Goal: Information Seeking & Learning: Compare options

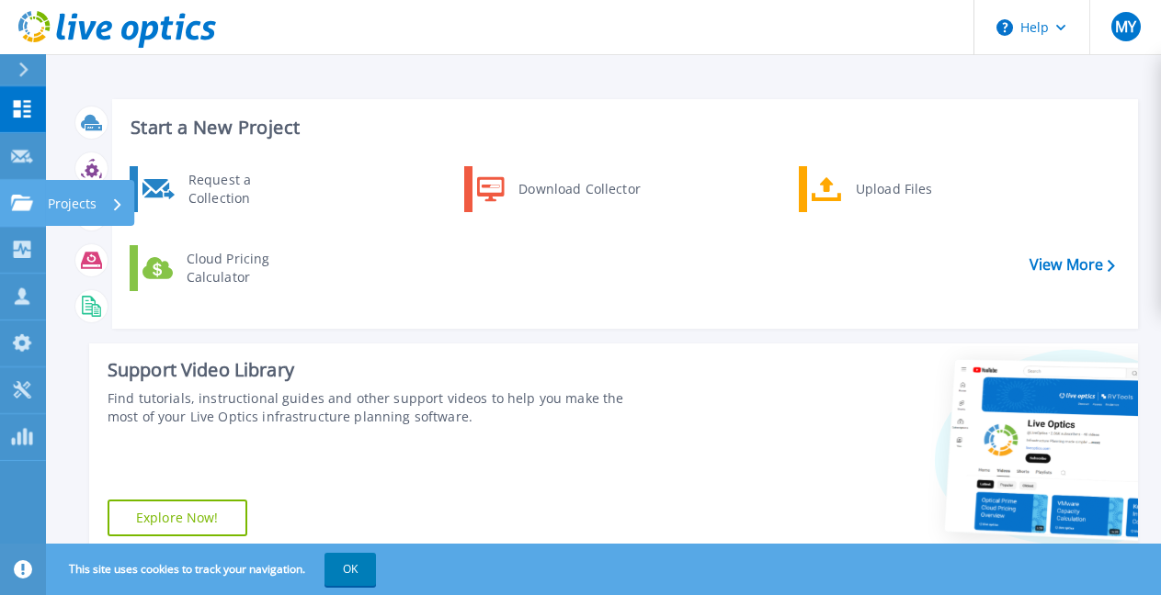
click at [39, 201] on link "Projects Projects" at bounding box center [23, 203] width 46 height 47
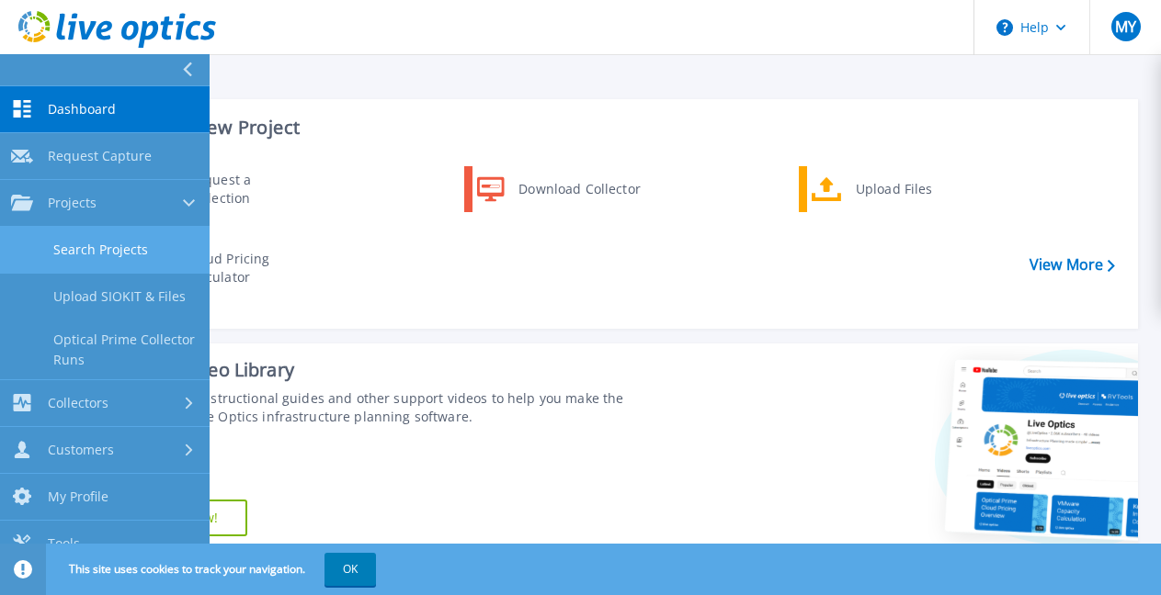
click at [81, 255] on link "Search Projects" at bounding box center [105, 250] width 210 height 47
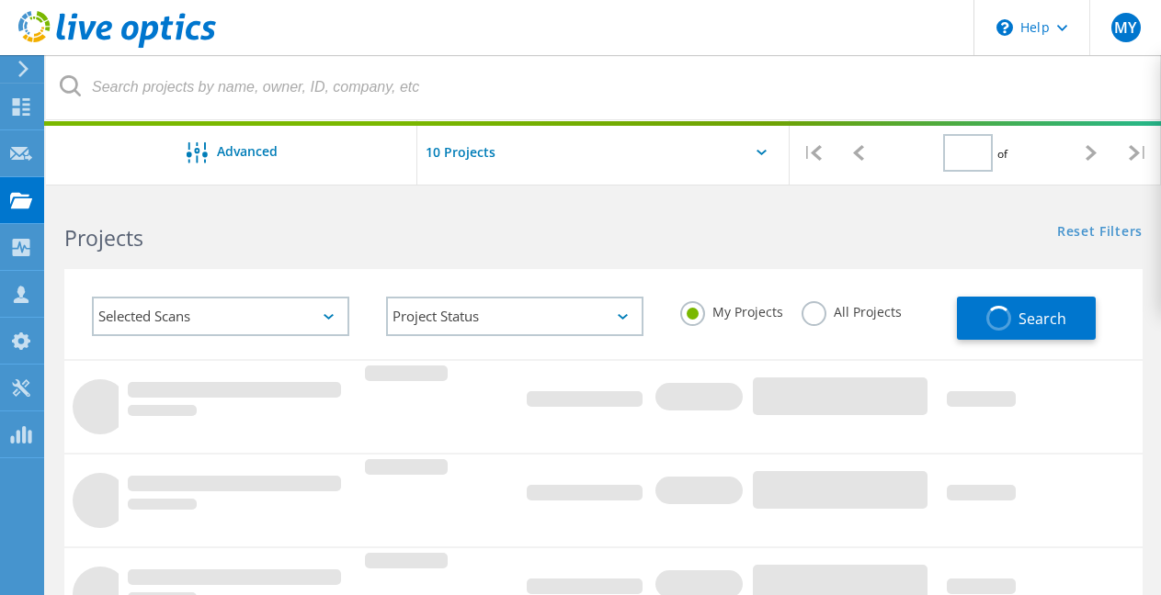
type input "1"
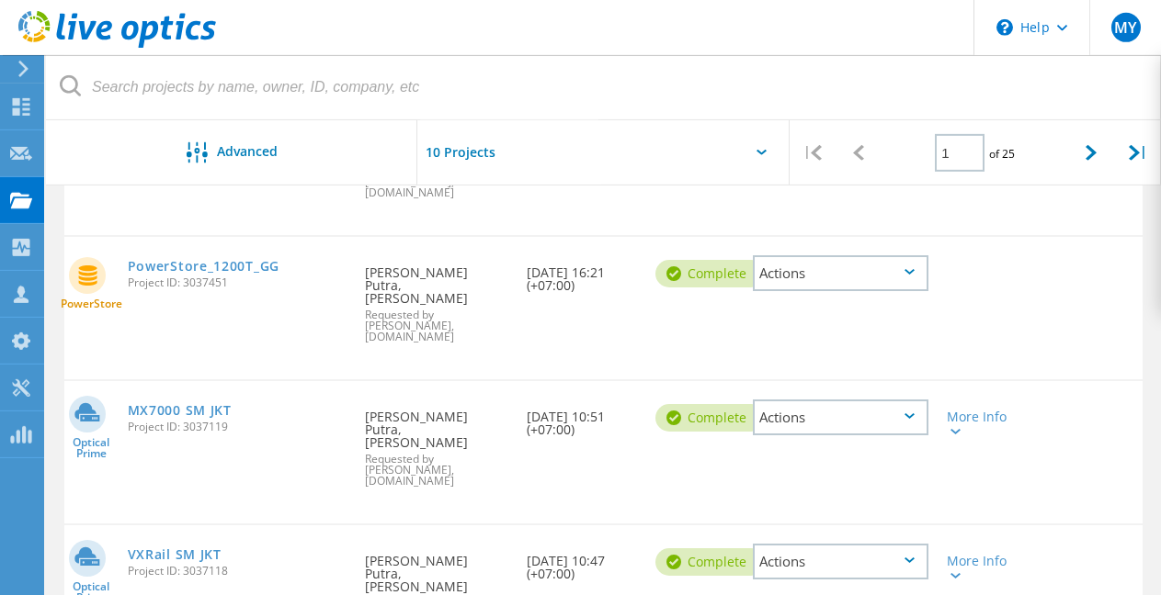
scroll to position [292, 0]
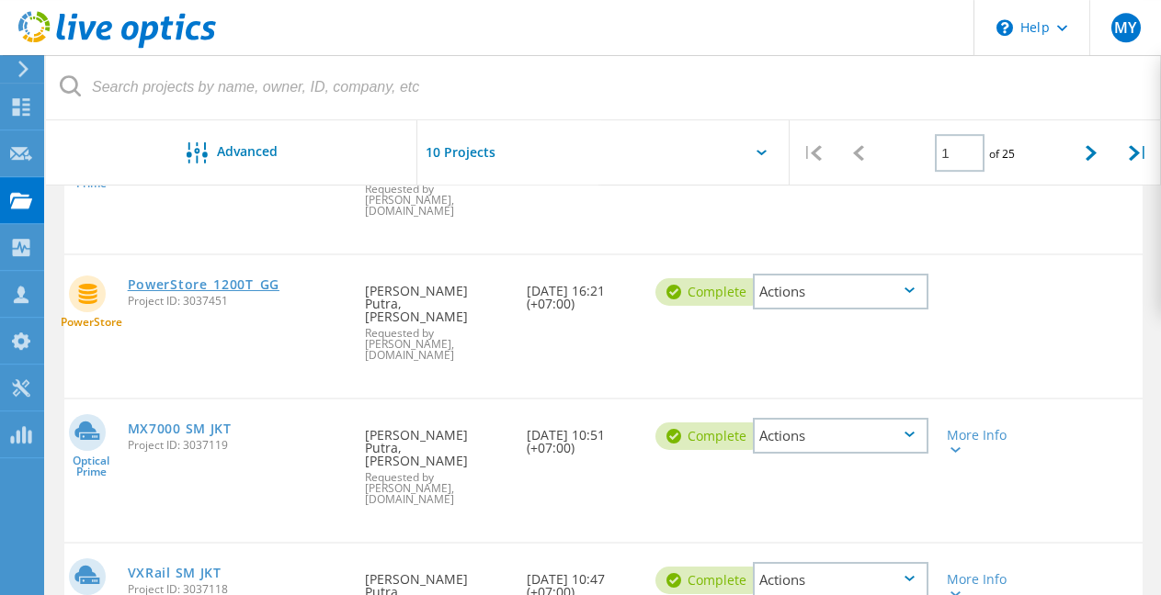
click at [257, 278] on link "PowerStore_1200T_GG" at bounding box center [204, 284] width 152 height 13
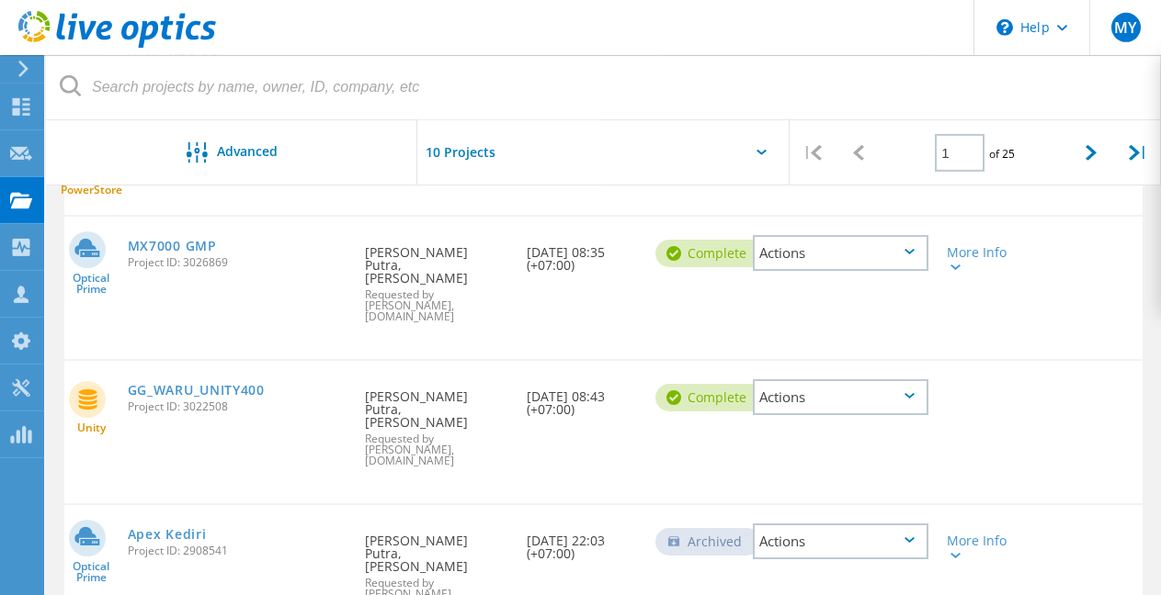
scroll to position [1082, 0]
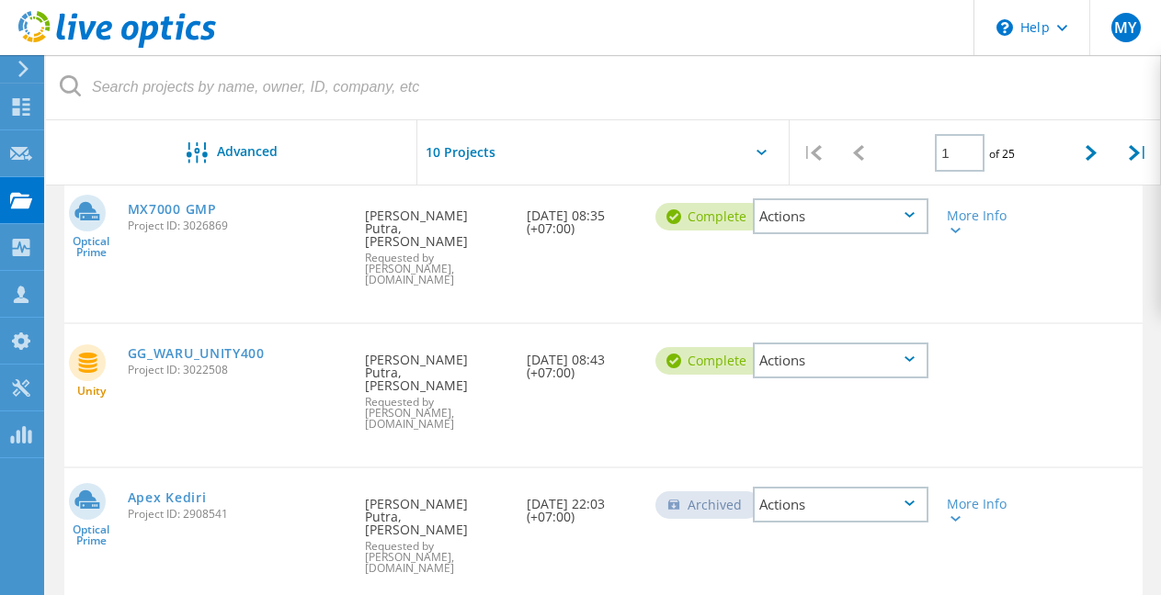
click at [846, 199] on div "Actions" at bounding box center [840, 216] width 194 height 73
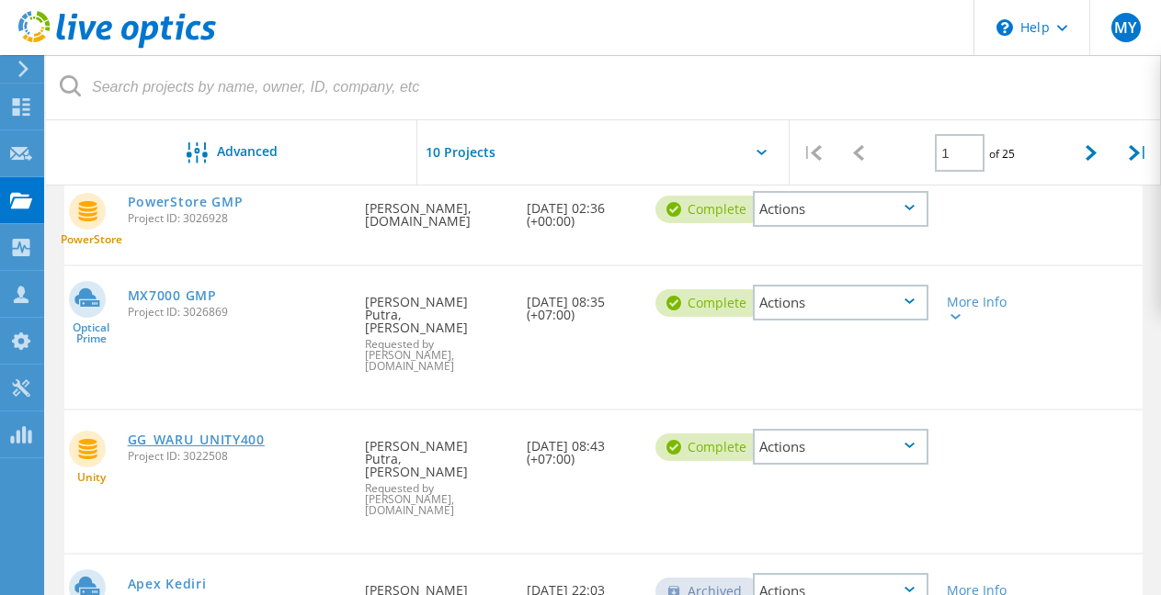
click at [246, 434] on link "GG_WARU_UNITY400" at bounding box center [196, 440] width 137 height 13
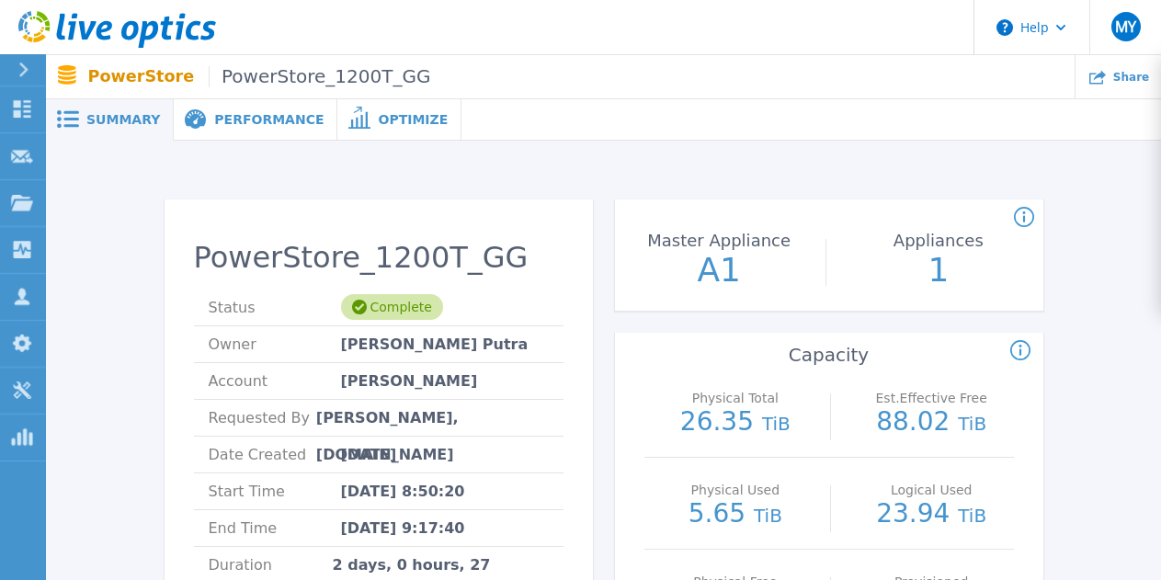
click at [267, 124] on span "Performance" at bounding box center [268, 119] width 109 height 13
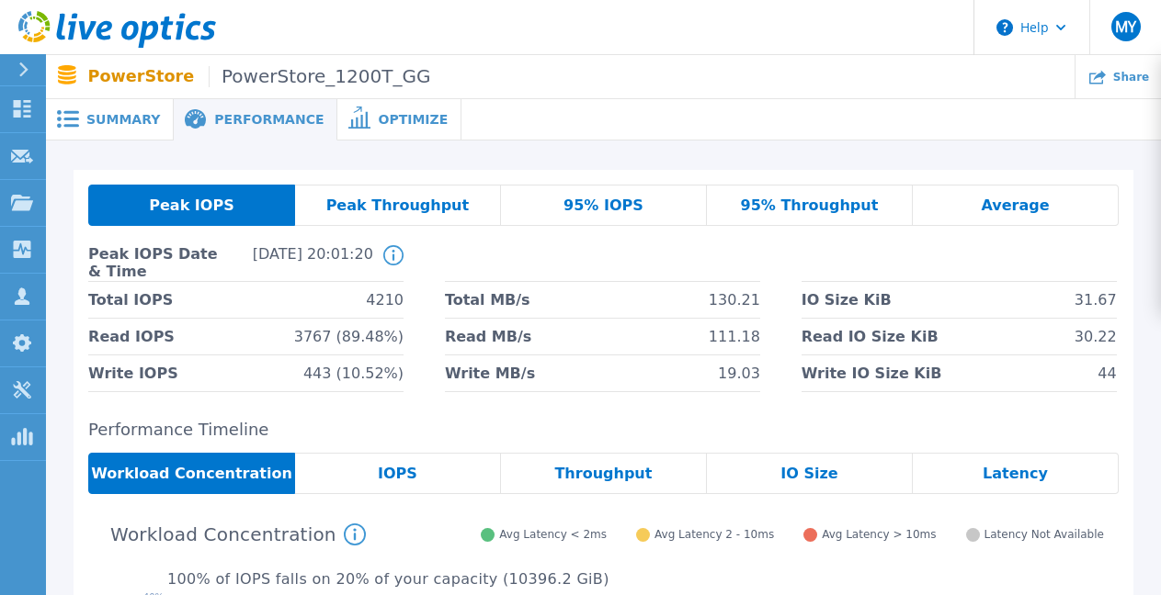
click at [633, 194] on div "95% IOPS" at bounding box center [604, 205] width 206 height 41
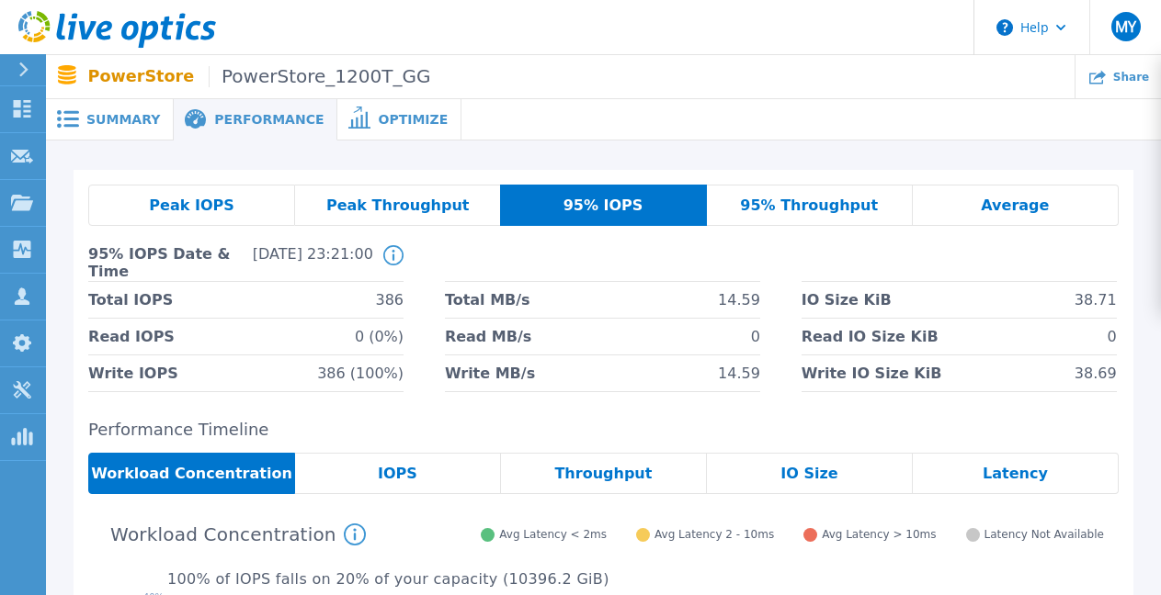
click at [804, 203] on span "95% Throughput" at bounding box center [809, 205] width 138 height 15
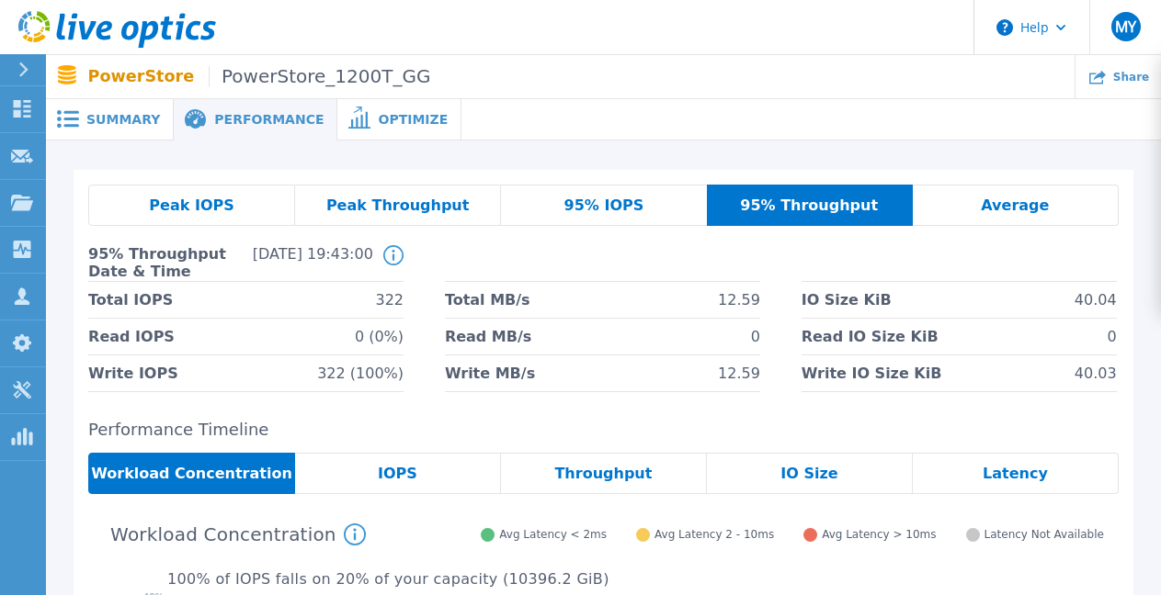
click at [685, 200] on div "95% IOPS" at bounding box center [603, 205] width 205 height 41
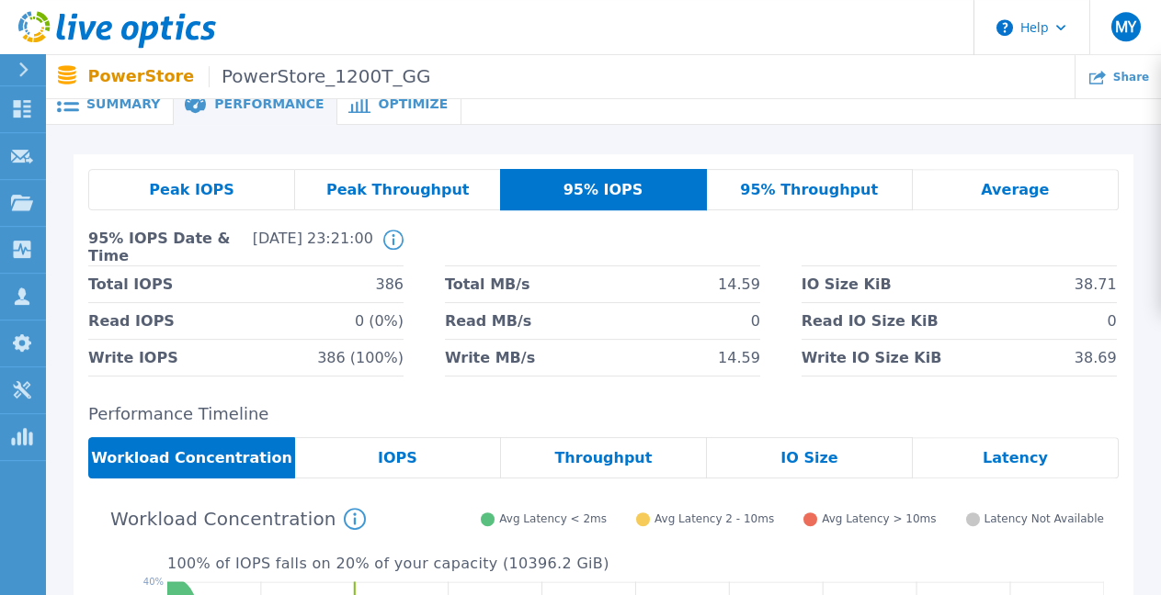
scroll to position [10, 0]
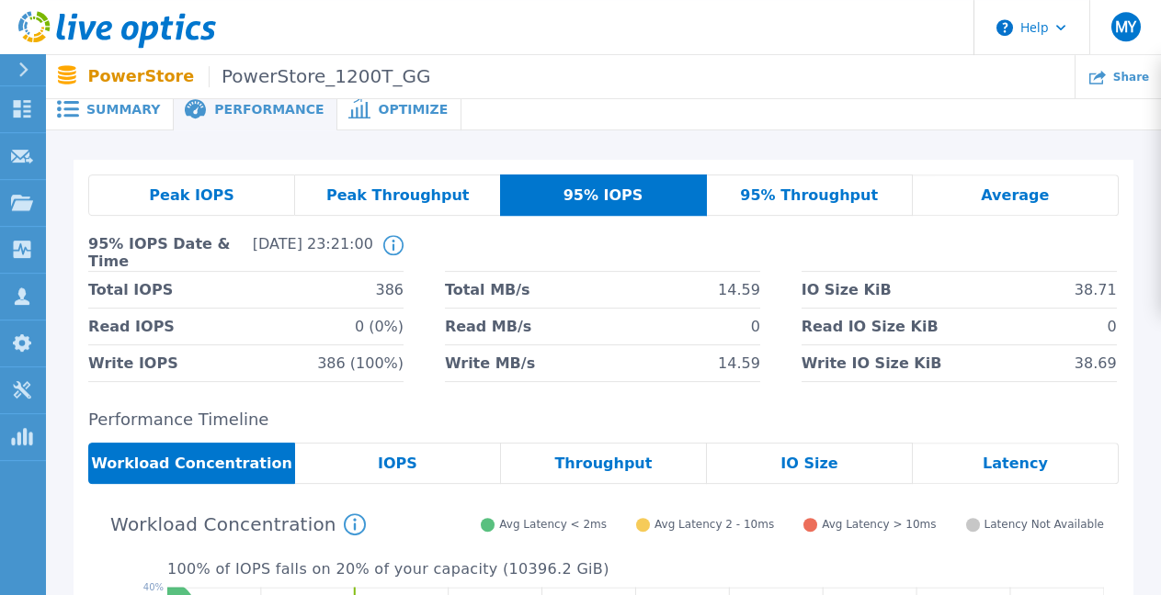
click at [244, 187] on div "Peak IOPS" at bounding box center [191, 195] width 207 height 41
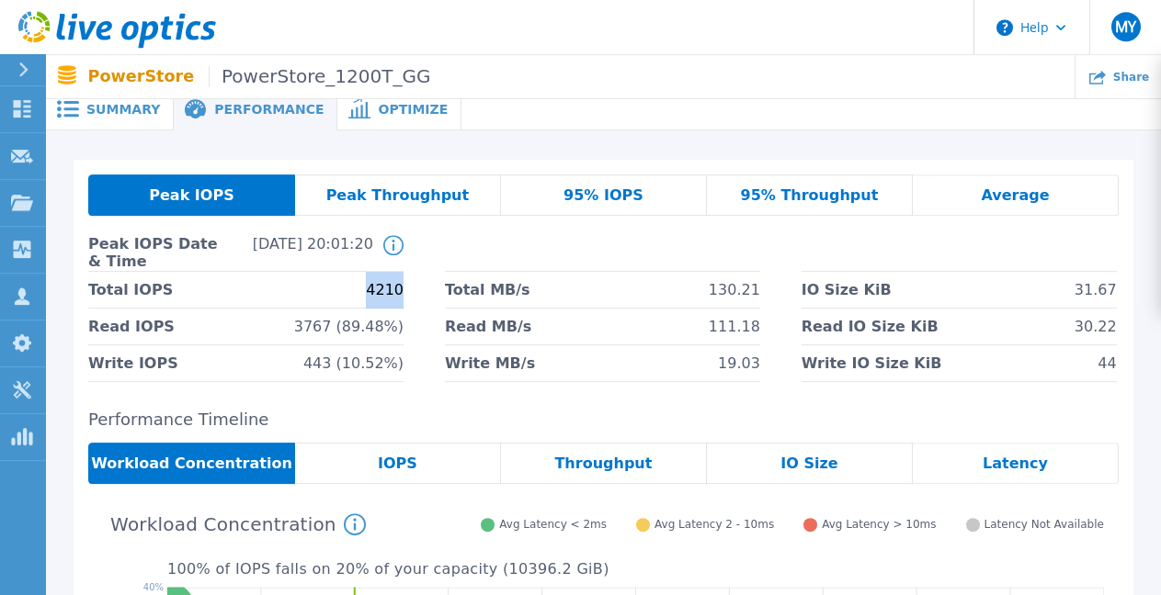
drag, startPoint x: 371, startPoint y: 290, endPoint x: 406, endPoint y: 299, distance: 35.9
click at [406, 299] on div "Total IOPS 4210 Total MB/s 130.21 IO Size KiB 31.67 Read IOPS 3767 (89.48%) Rea…" at bounding box center [603, 327] width 1030 height 110
copy span "4210"
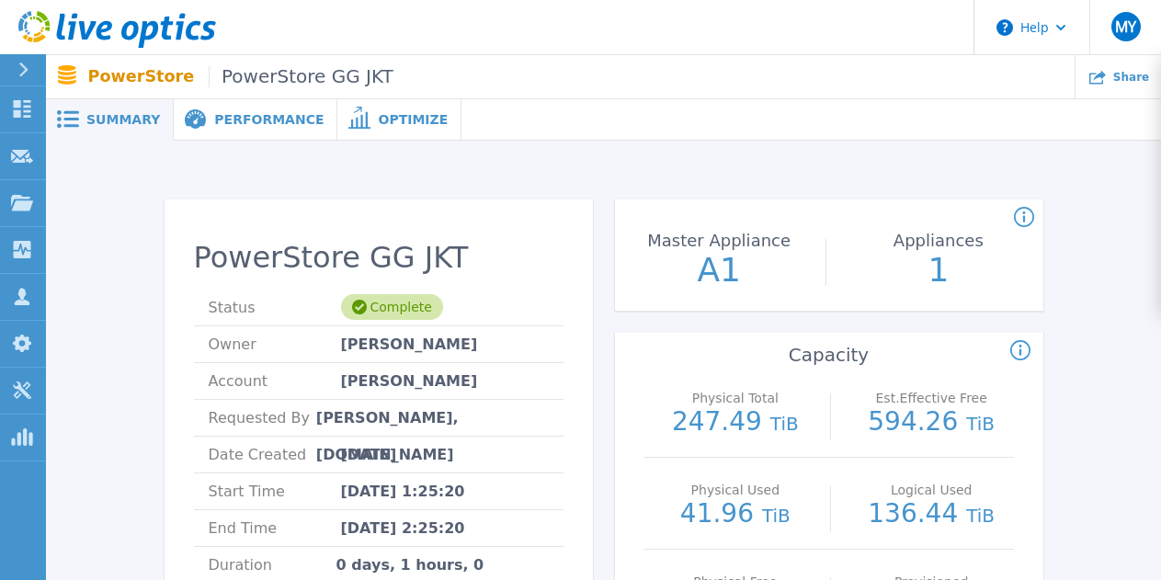
click at [252, 129] on div "Performance" at bounding box center [256, 119] width 164 height 41
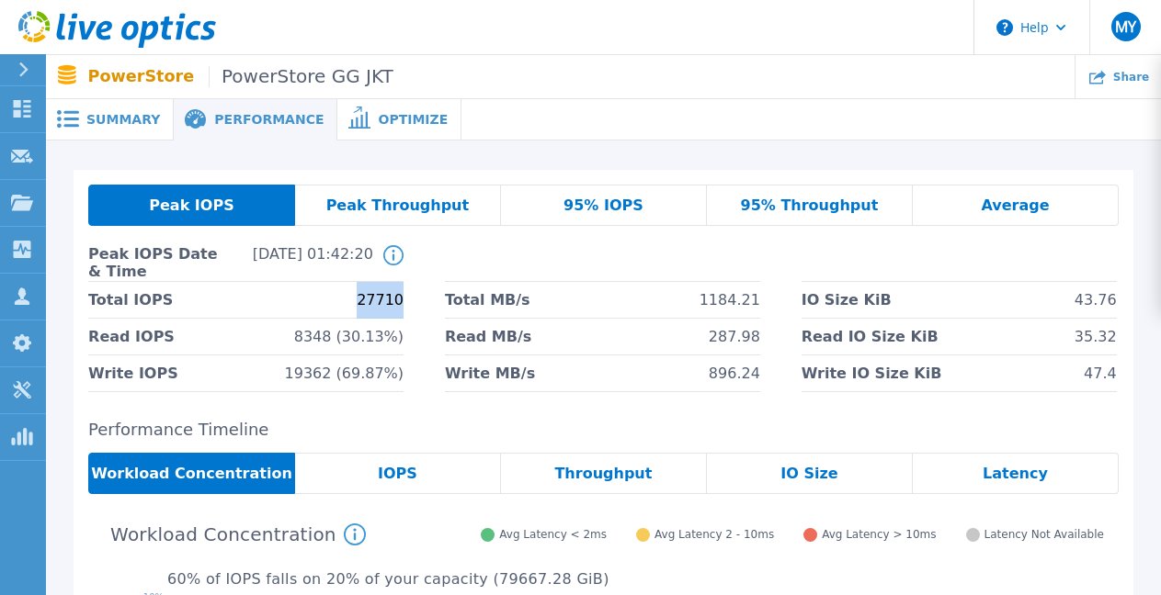
drag, startPoint x: 361, startPoint y: 302, endPoint x: 406, endPoint y: 306, distance: 45.2
click at [406, 306] on div "Total IOPS 27710 Total MB/s 1184.21 IO Size KiB 43.76 Read IOPS 8348 (30.13%) R…" at bounding box center [603, 337] width 1030 height 110
copy span "27710"
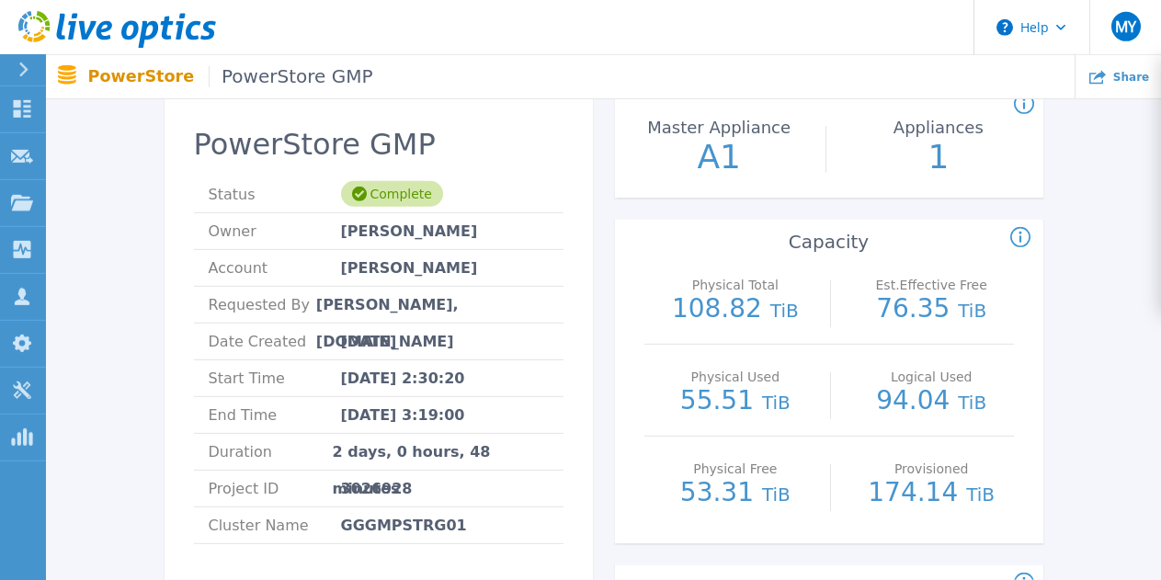
scroll to position [153, 0]
